Goal: Subscribe to service/newsletter

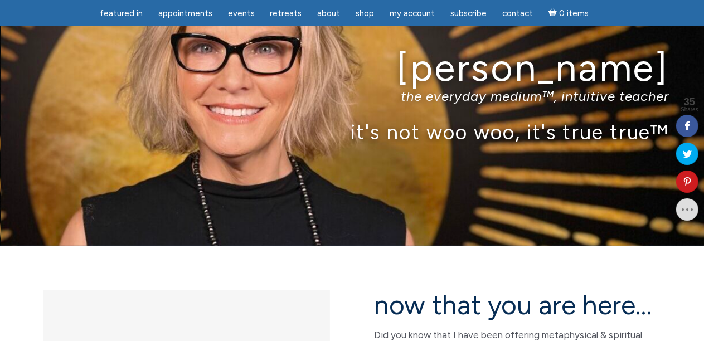
scroll to position [277, 0]
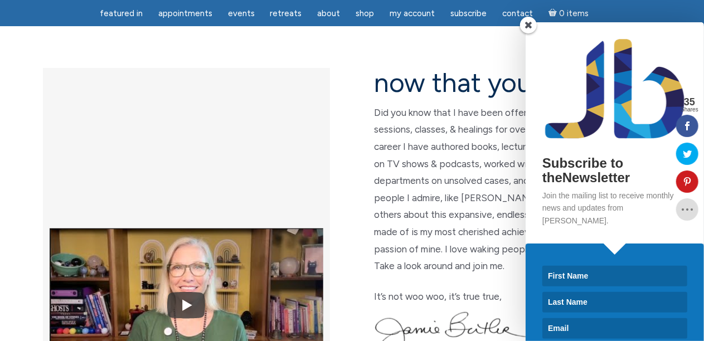
click at [553, 266] on input at bounding box center [614, 276] width 145 height 21
type input "Berni"
click at [548, 292] on input at bounding box center [614, 302] width 145 height 21
click at [550, 292] on input "[PERSON_NAME]" at bounding box center [614, 302] width 145 height 21
type input "[PERSON_NAME]"
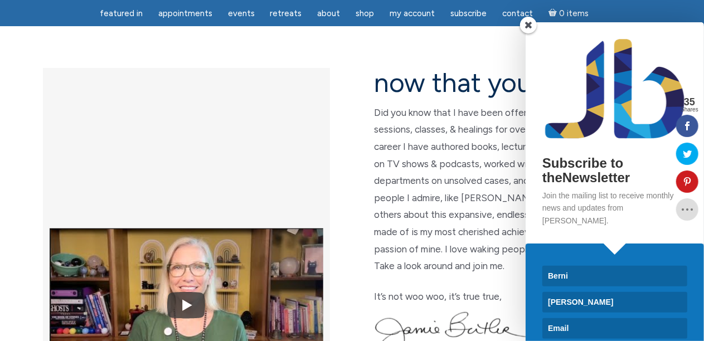
click at [550, 318] on input at bounding box center [614, 328] width 145 height 21
click at [623, 318] on input "[EMAIL_ADDRESS]" at bounding box center [614, 328] width 145 height 21
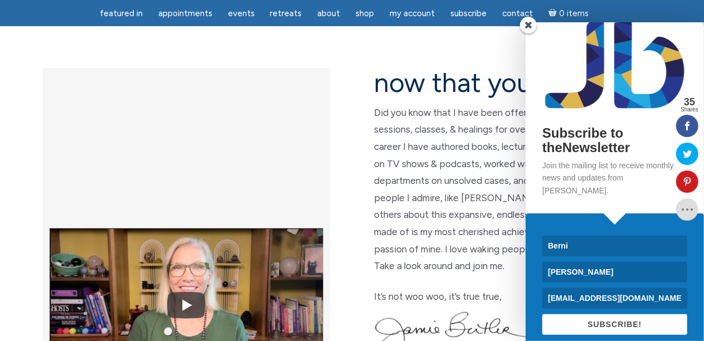
type input "[EMAIL_ADDRESS][DOMAIN_NAME]"
click at [610, 320] on span "SUBSCRIBE!" at bounding box center [614, 324] width 54 height 9
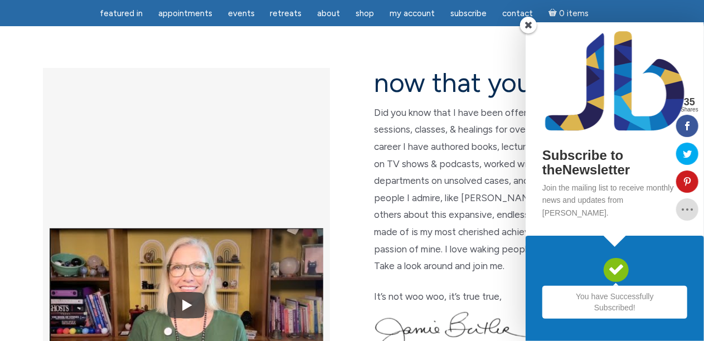
scroll to position [0, 0]
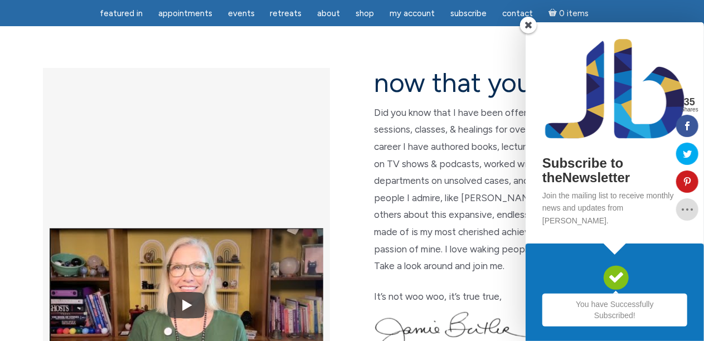
click at [529, 32] on span at bounding box center [528, 25] width 17 height 17
